Goal: Transaction & Acquisition: Purchase product/service

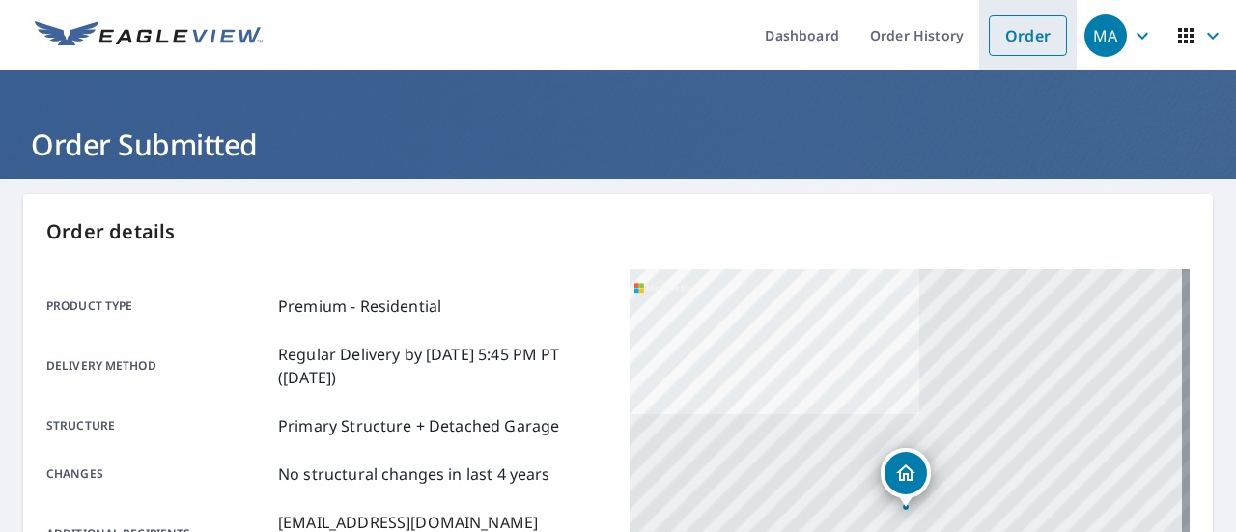
click at [1022, 18] on link "Order" at bounding box center [1028, 35] width 78 height 41
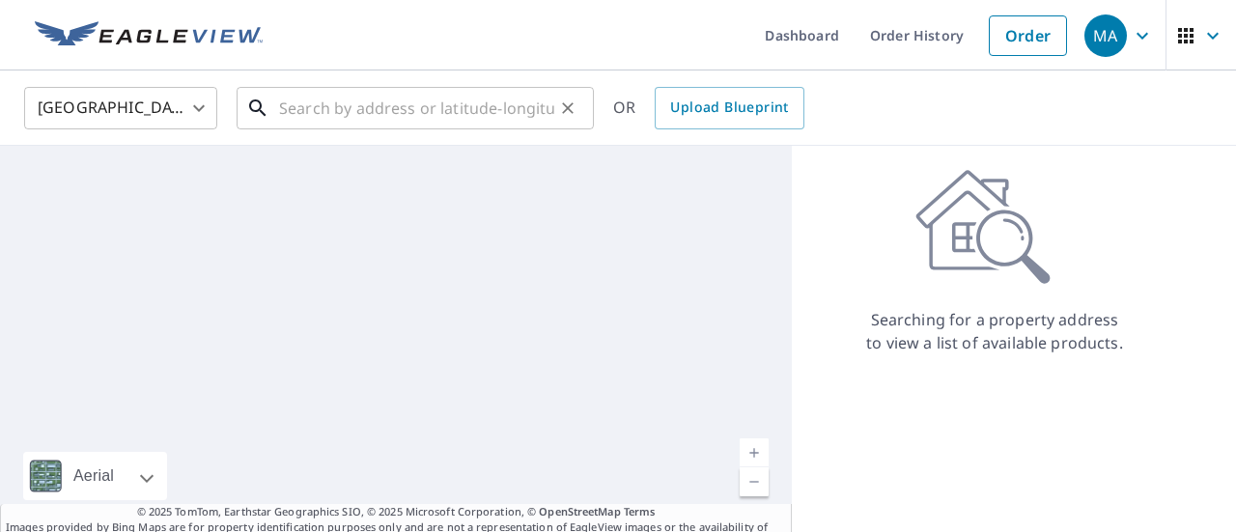
click at [474, 84] on input "text" at bounding box center [416, 108] width 275 height 54
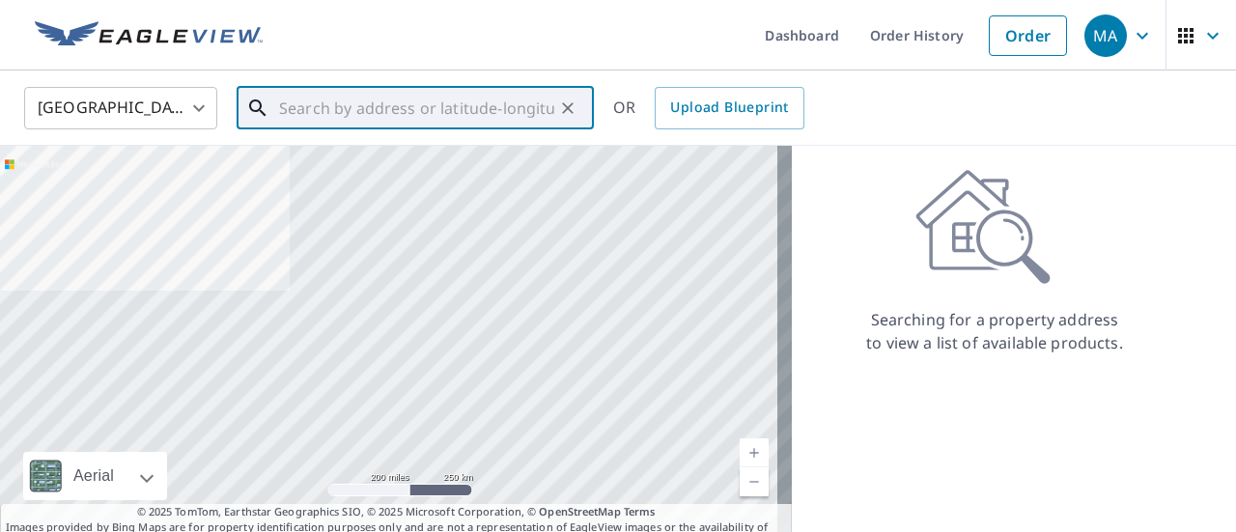
paste input "[STREET_ADDRESS][PERSON_NAME]"
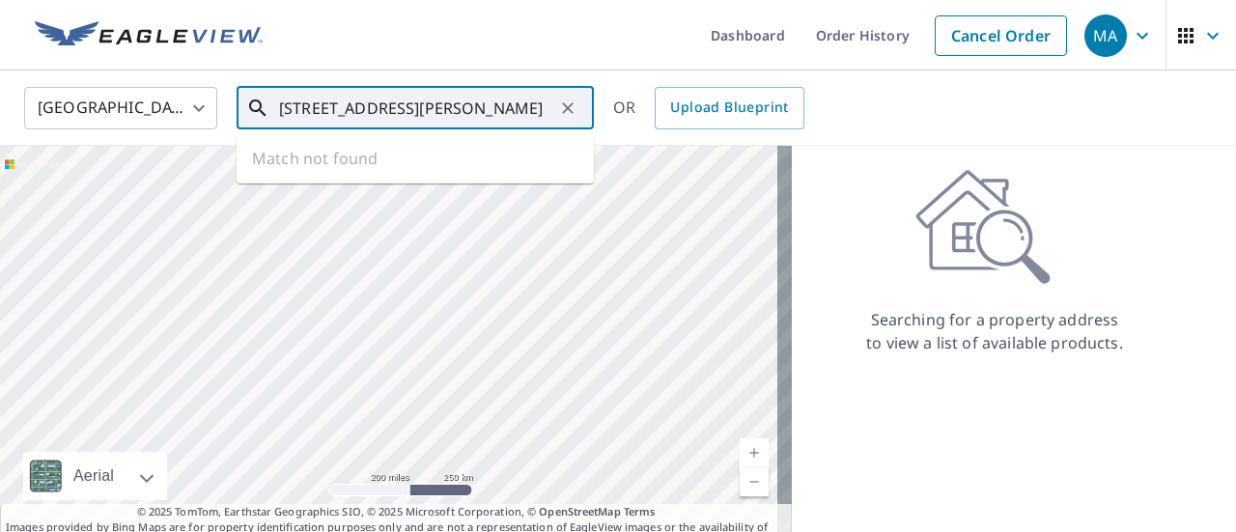
scroll to position [0, 18]
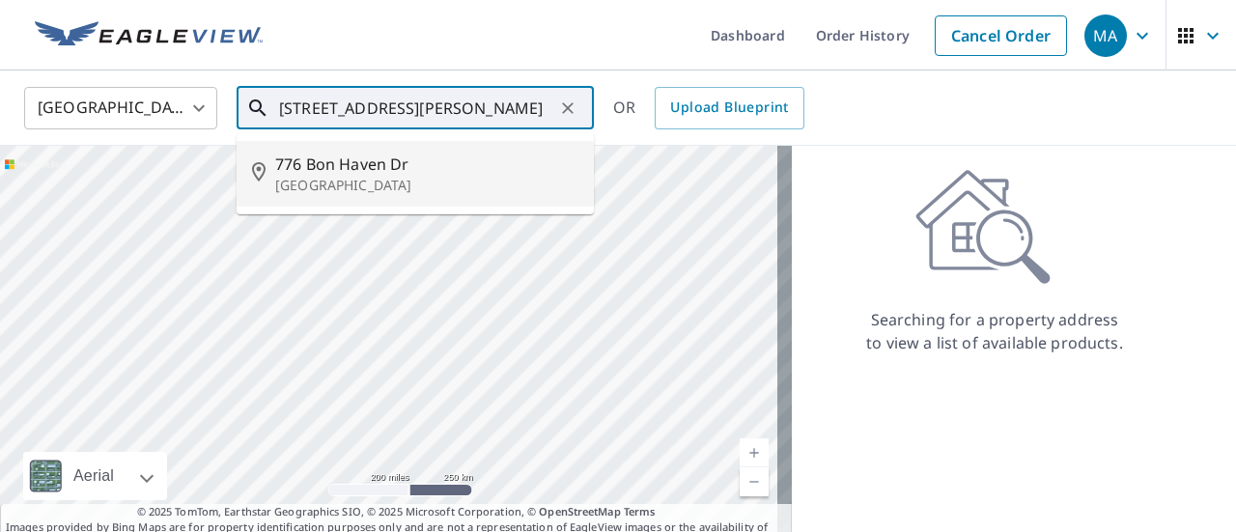
click at [477, 196] on li "[STREET_ADDRESS][PERSON_NAME]" at bounding box center [415, 174] width 357 height 66
type input "[STREET_ADDRESS][PERSON_NAME]"
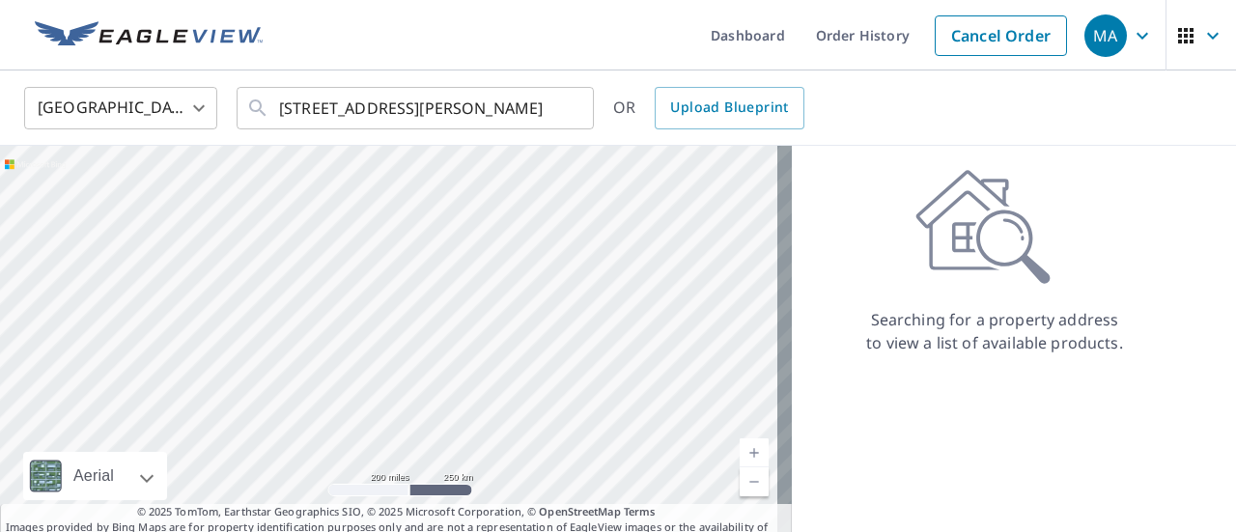
scroll to position [0, 0]
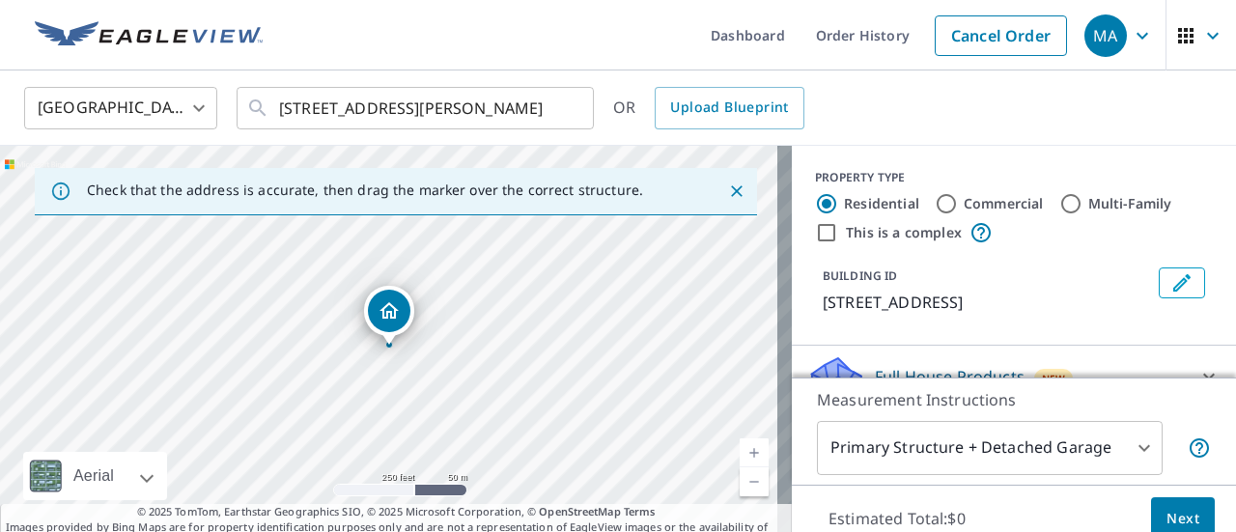
click at [980, 433] on body "MA MA Dashboard Order History Cancel Order MA [GEOGRAPHIC_DATA] [GEOGRAPHIC_DAT…" at bounding box center [618, 266] width 1236 height 532
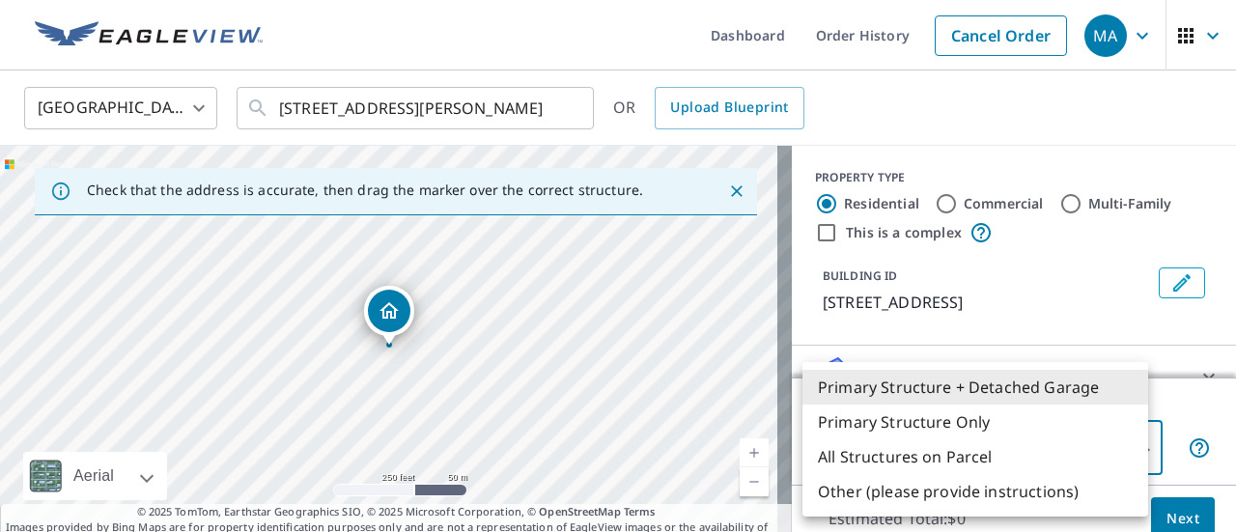
click at [974, 422] on li "Primary Structure Only" at bounding box center [976, 422] width 346 height 35
type input "2"
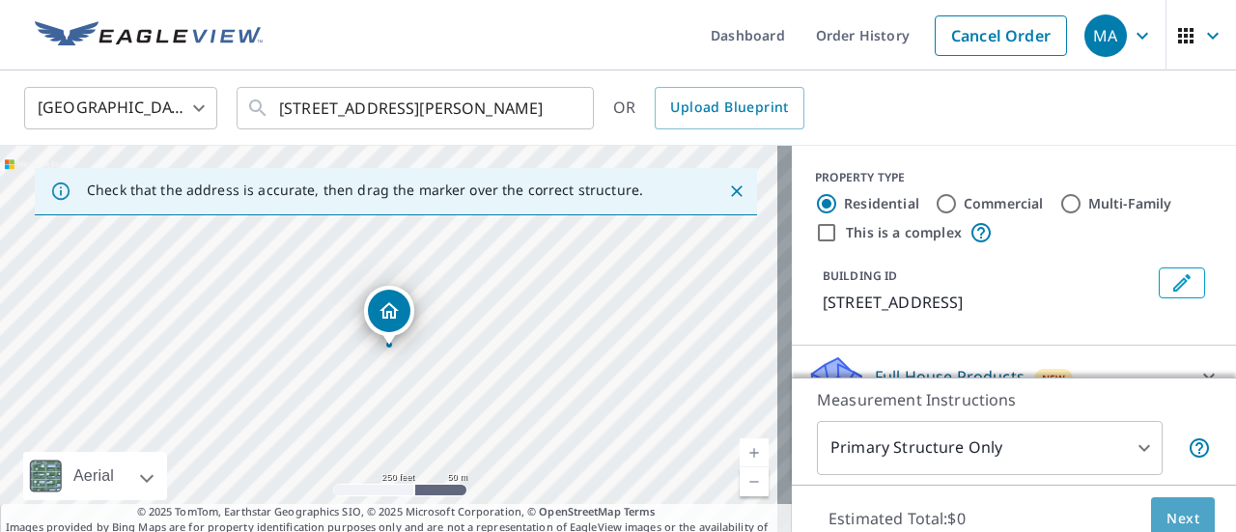
click at [1167, 508] on span "Next" at bounding box center [1183, 519] width 33 height 24
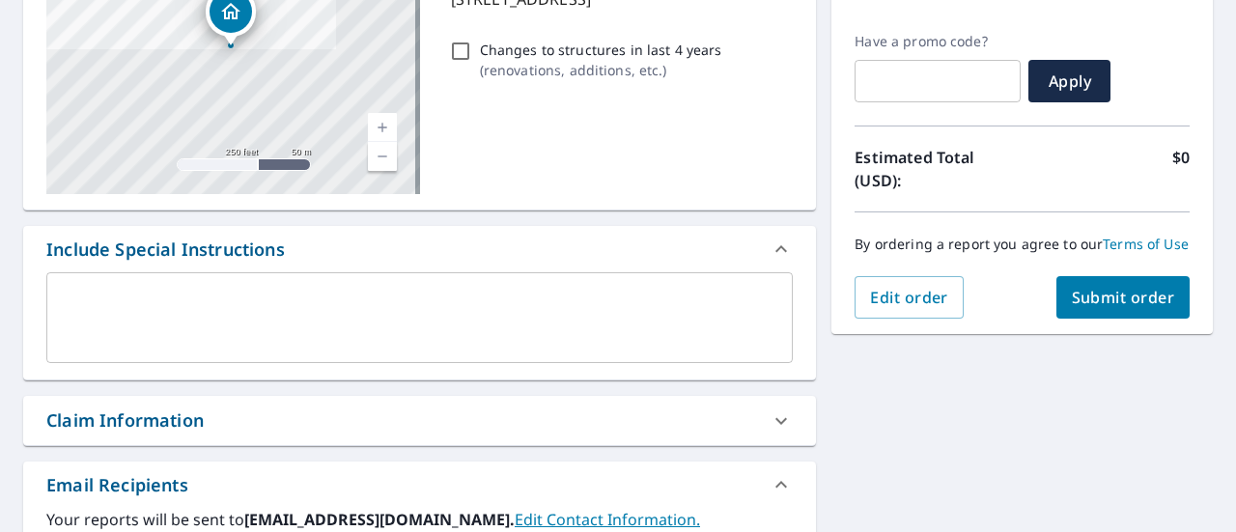
scroll to position [703, 0]
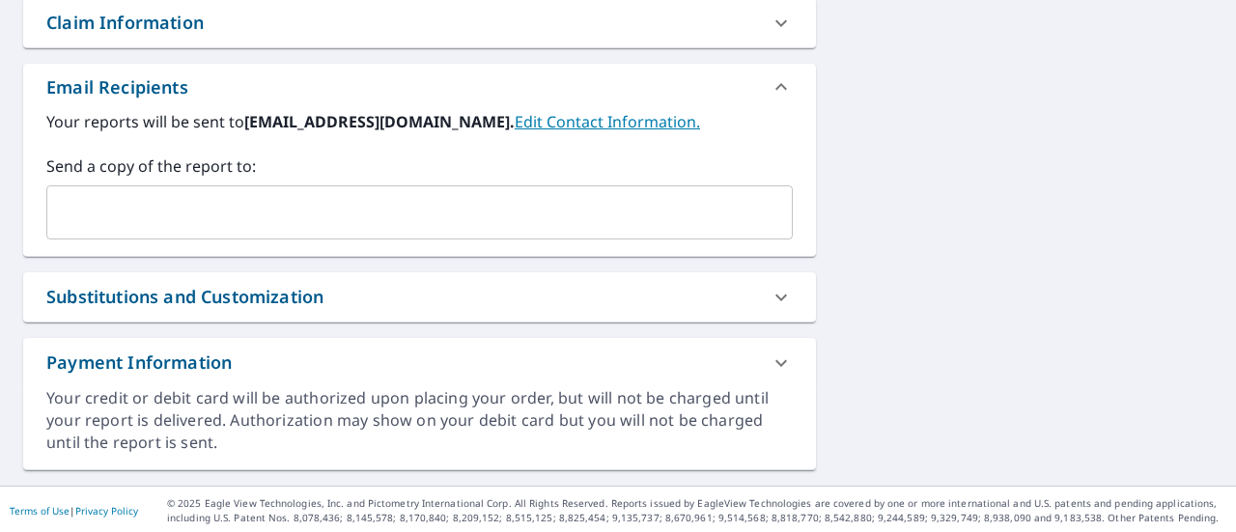
click at [201, 219] on input "text" at bounding box center [405, 212] width 700 height 37
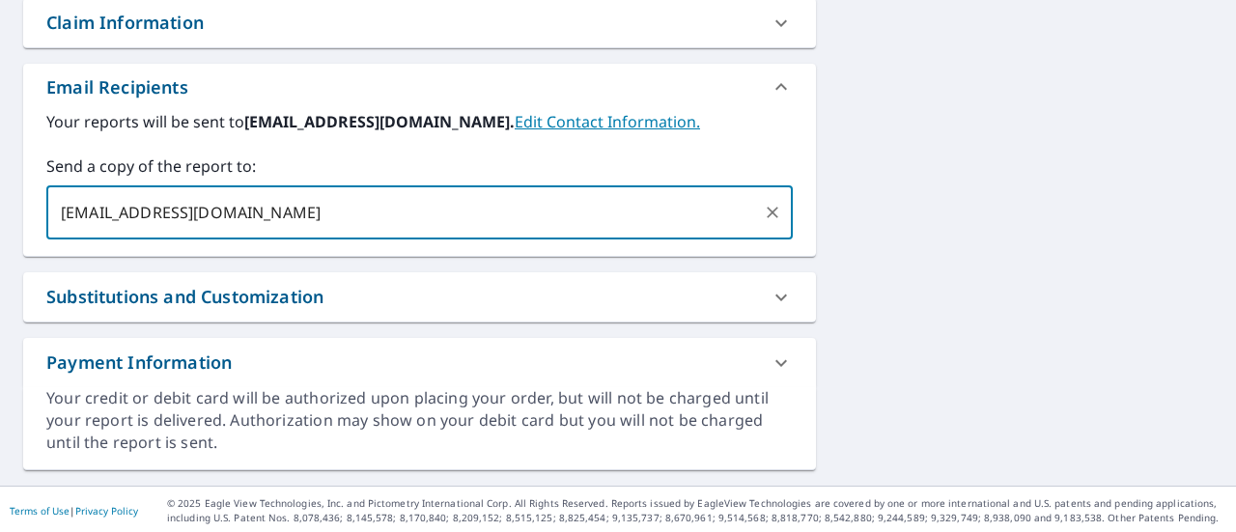
type input "[EMAIL_ADDRESS][DOMAIN_NAME]"
checkbox input "true"
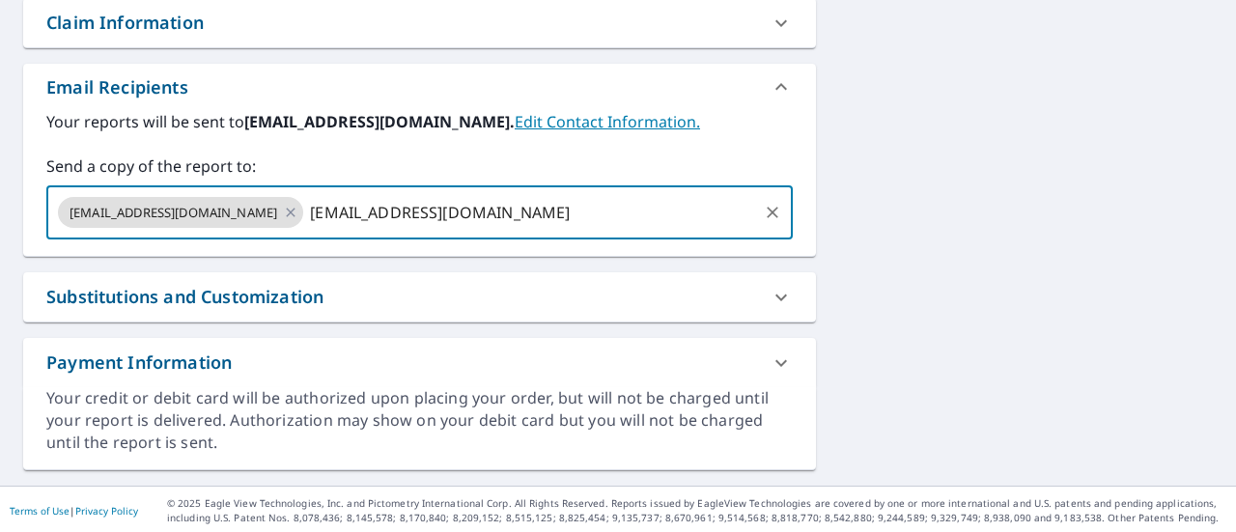
type input "[EMAIL_ADDRESS][DOMAIN_NAME]"
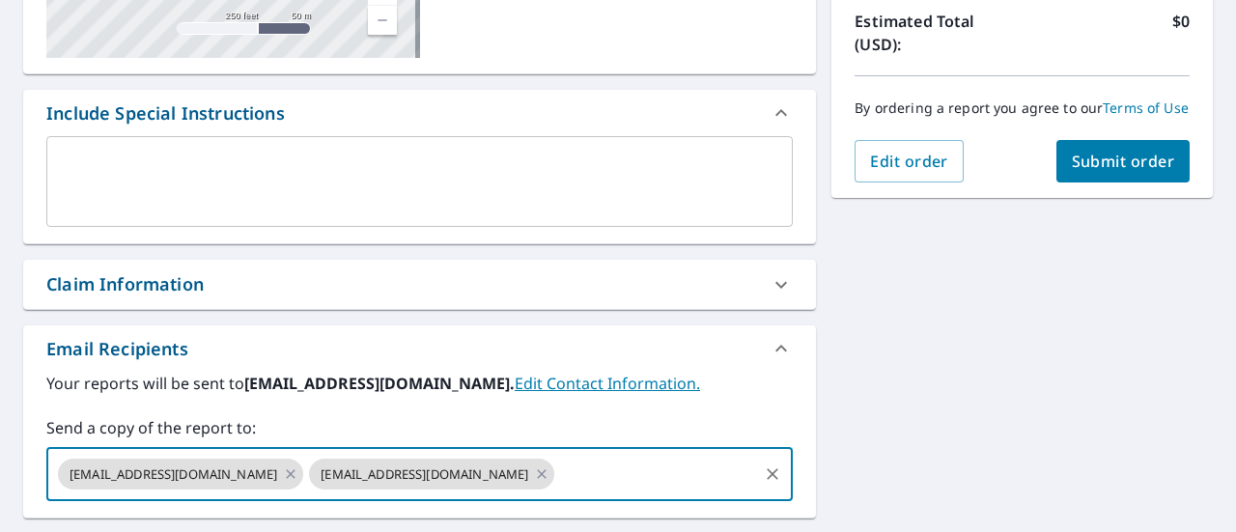
scroll to position [436, 0]
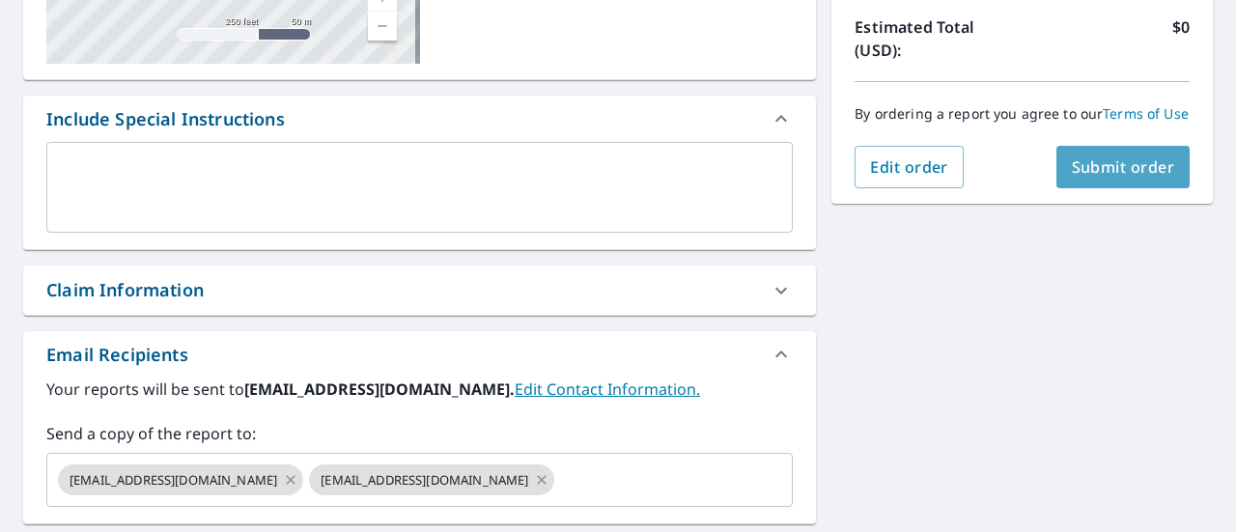
click at [1099, 178] on span "Submit order" at bounding box center [1123, 166] width 103 height 21
checkbox input "true"
